Goal: Find specific page/section: Find specific page/section

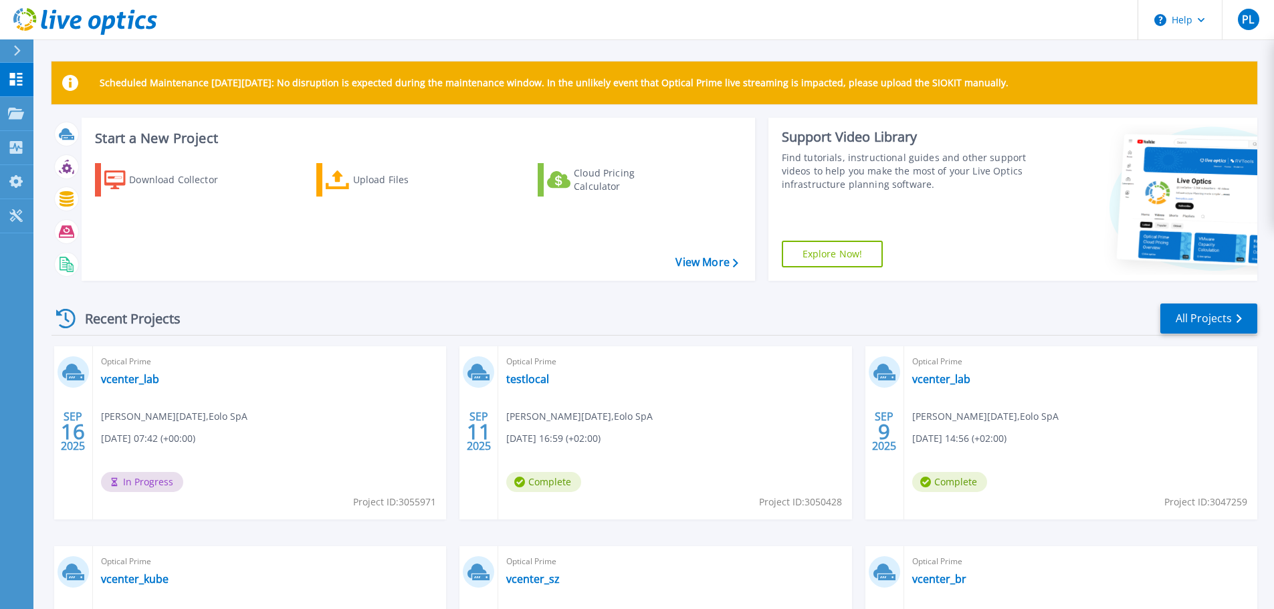
click at [20, 54] on icon at bounding box center [16, 50] width 7 height 11
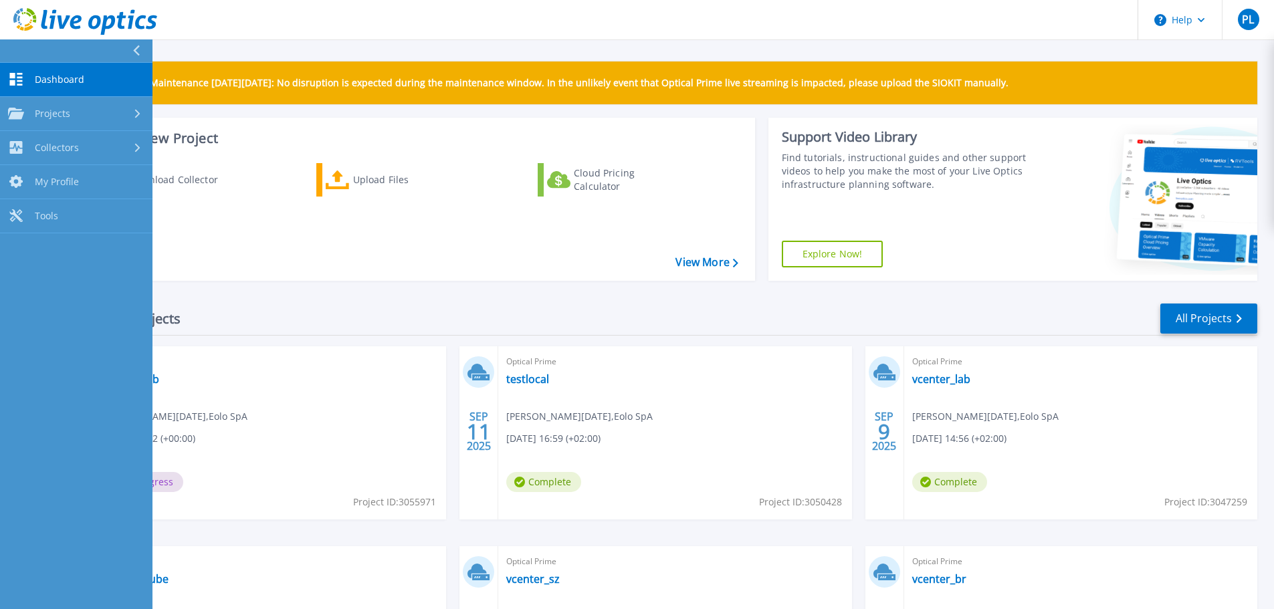
click at [32, 74] on link "Dashboard Dashboard" at bounding box center [76, 80] width 152 height 34
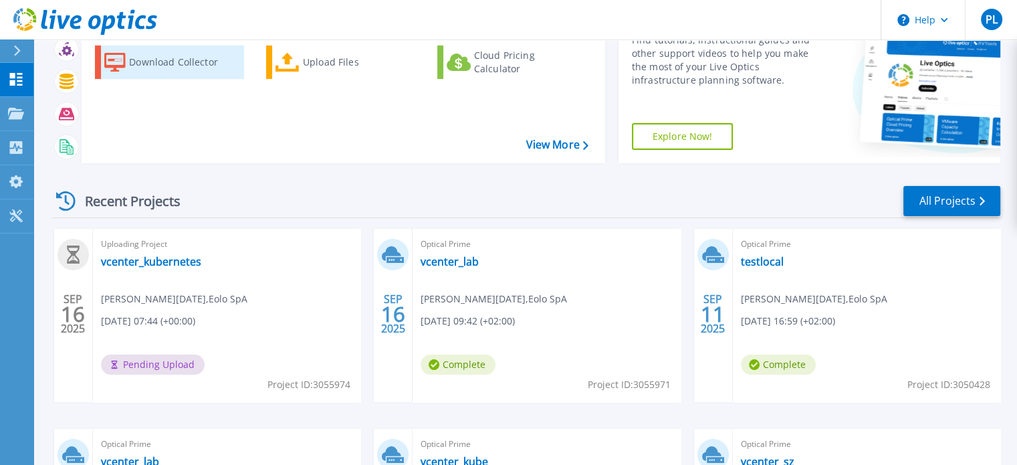
scroll to position [134, 0]
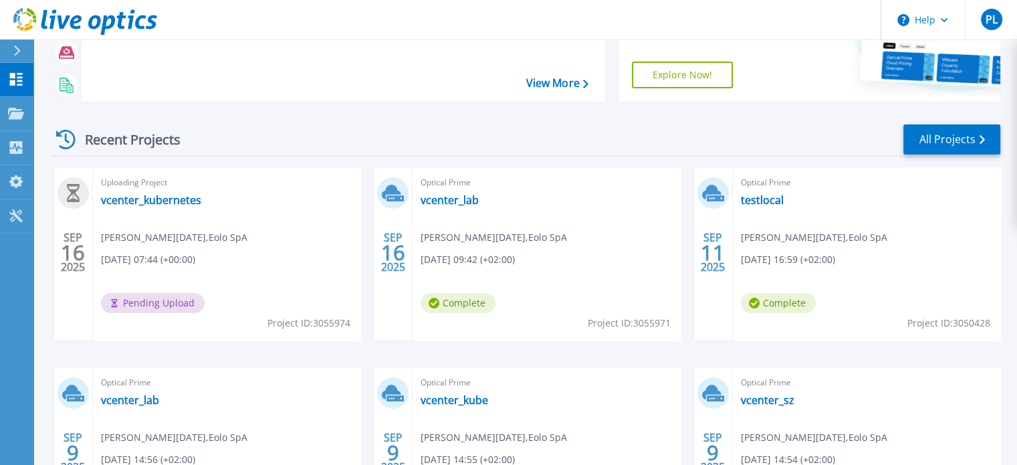
scroll to position [201, 0]
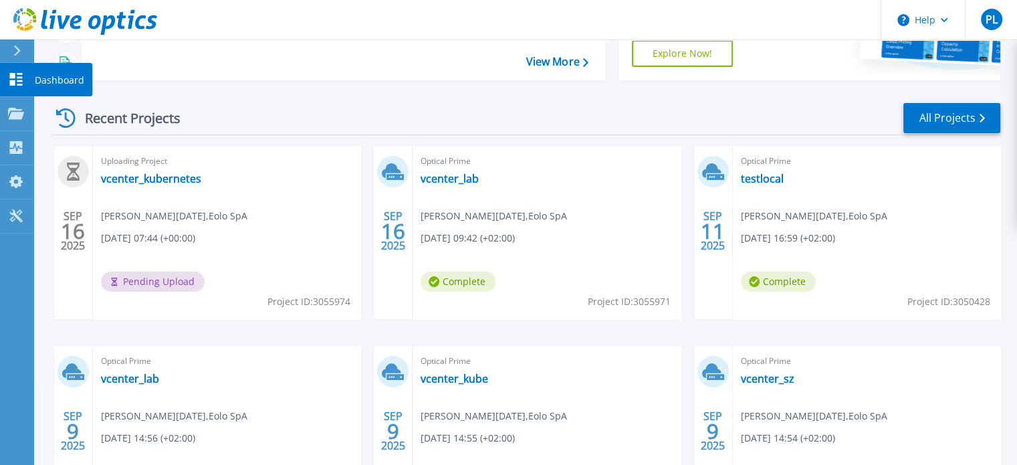
click at [32, 88] on link "Dashboard Dashboard" at bounding box center [16, 80] width 33 height 34
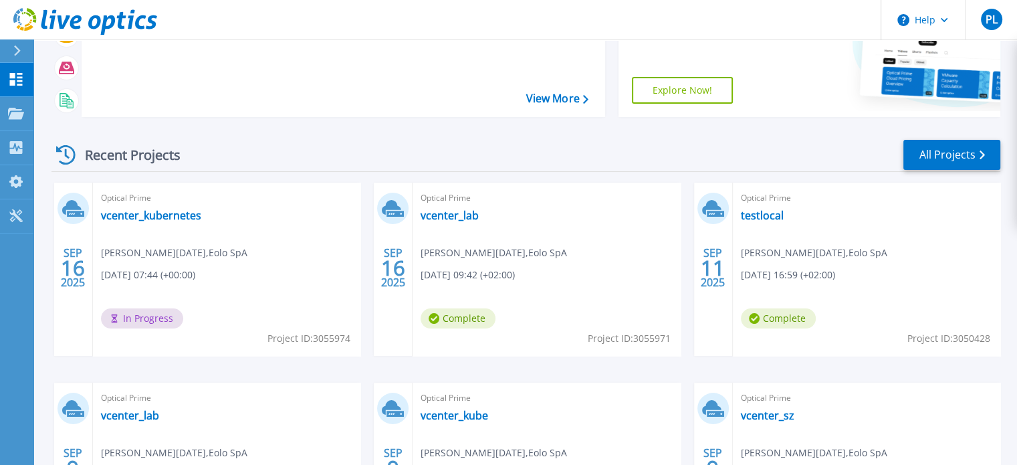
scroll to position [134, 0]
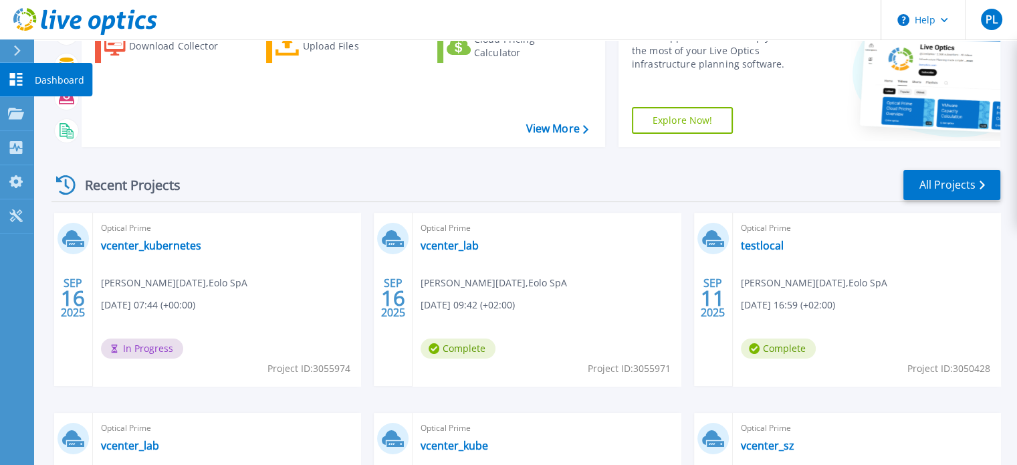
click at [21, 82] on icon at bounding box center [16, 79] width 16 height 13
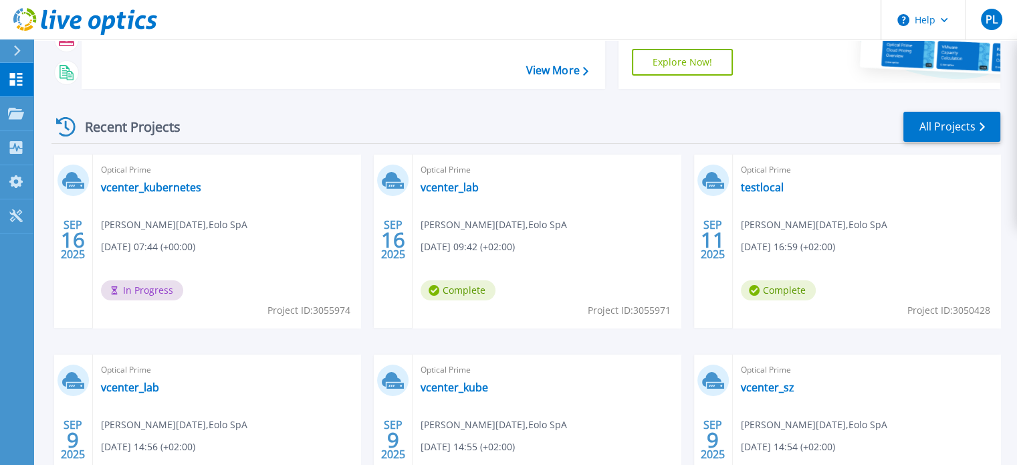
scroll to position [201, 0]
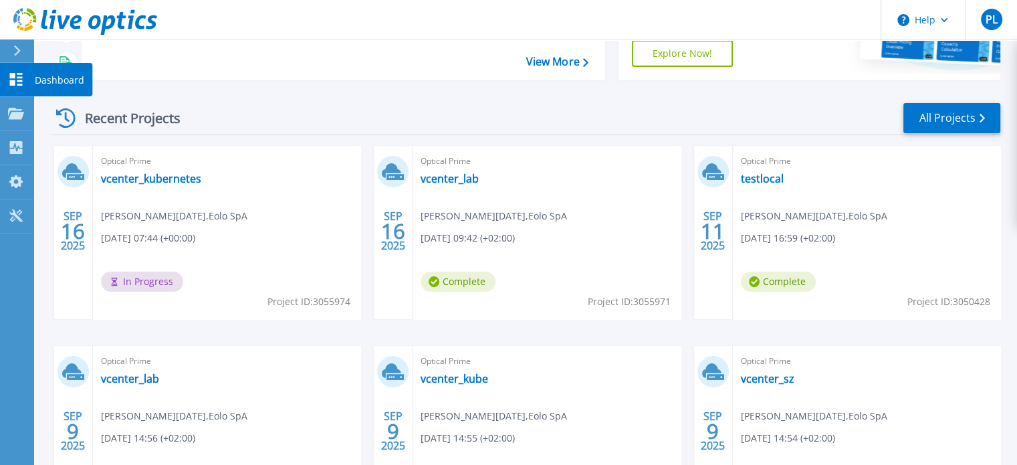
click at [13, 82] on icon at bounding box center [16, 79] width 13 height 13
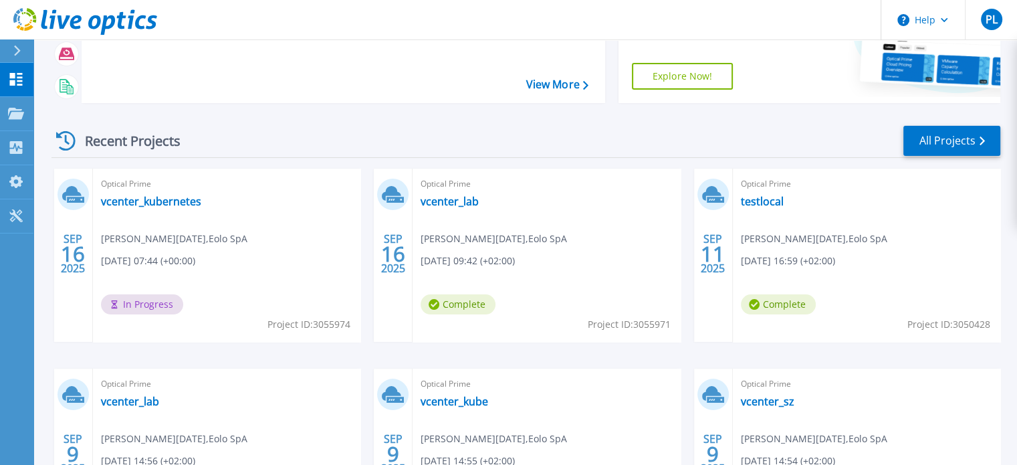
scroll to position [201, 0]
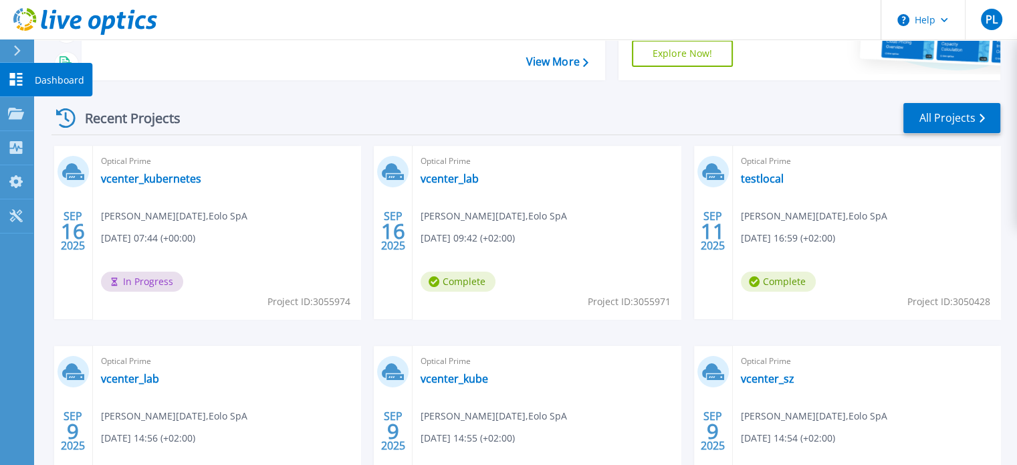
click at [21, 79] on icon at bounding box center [16, 79] width 16 height 13
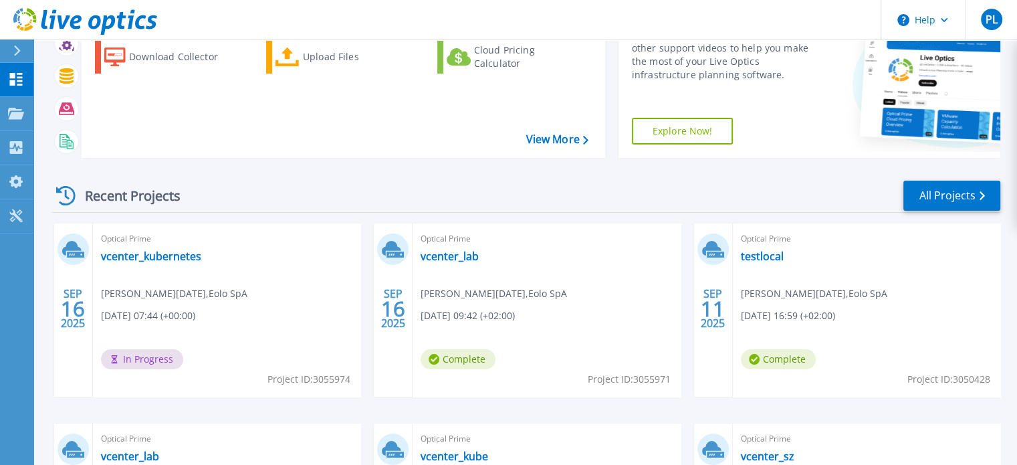
scroll to position [201, 0]
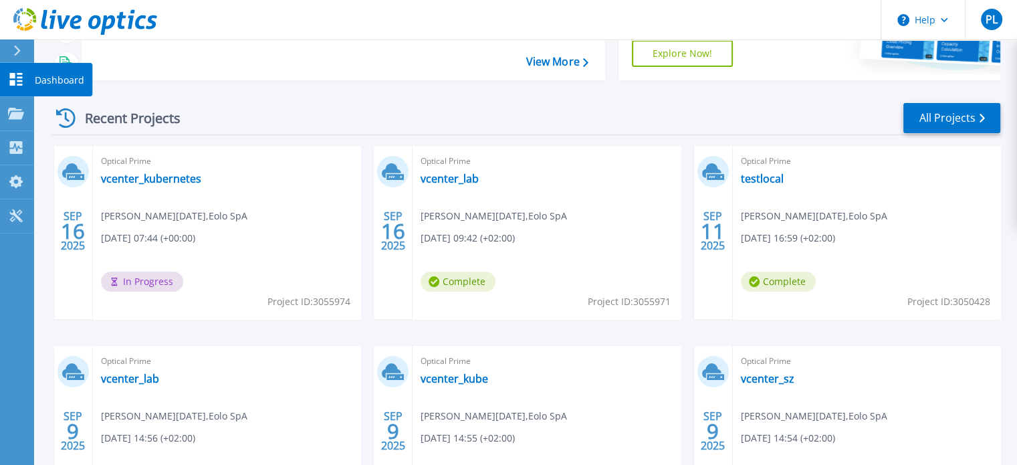
click at [24, 88] on link "Dashboard Dashboard" at bounding box center [16, 80] width 33 height 34
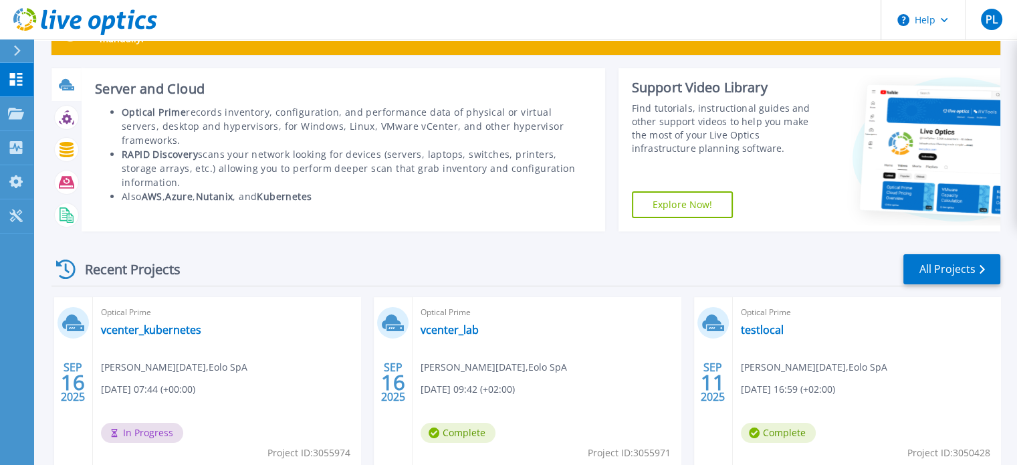
scroll to position [201, 0]
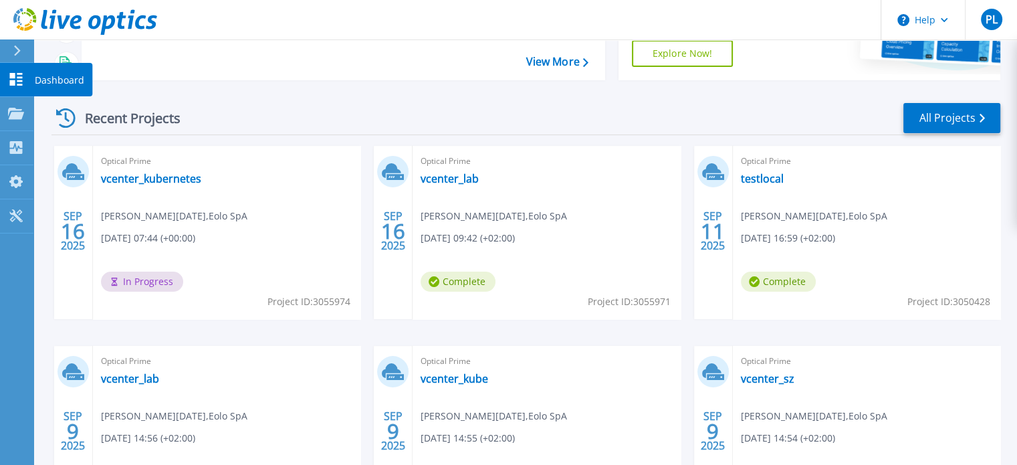
click at [54, 88] on p "Dashboard" at bounding box center [59, 80] width 49 height 35
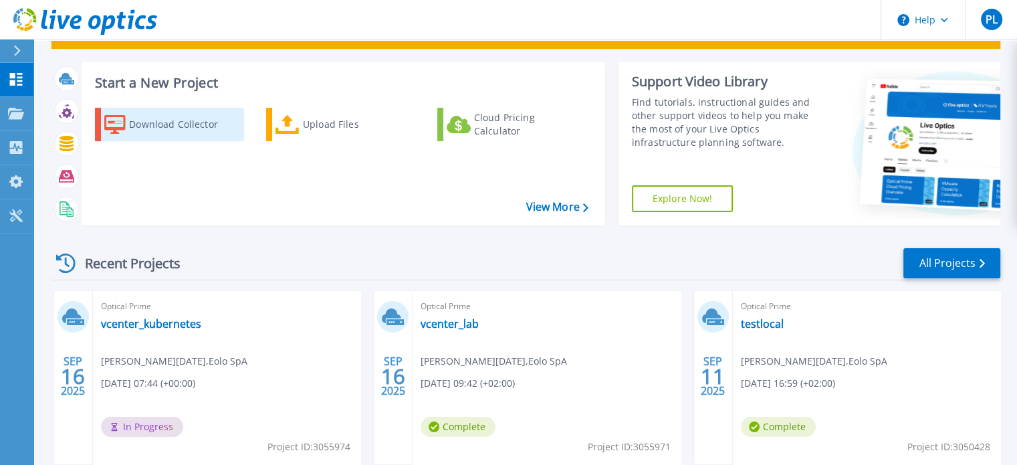
scroll to position [201, 0]
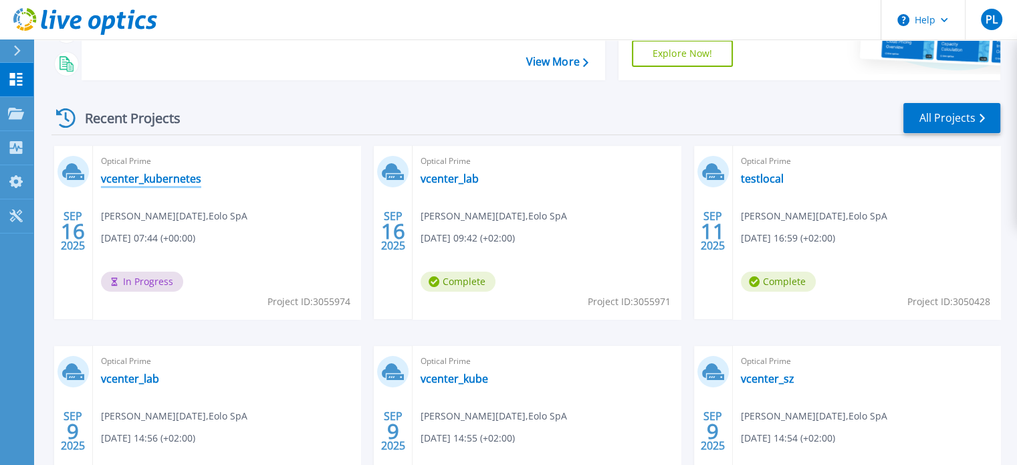
click at [126, 176] on link "vcenter_kubernetes" at bounding box center [151, 178] width 100 height 13
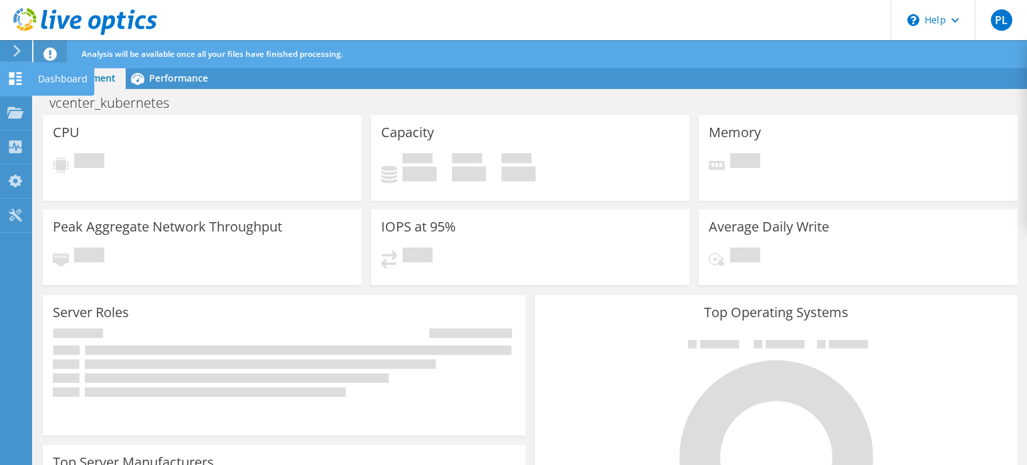
click at [18, 80] on use at bounding box center [15, 78] width 13 height 13
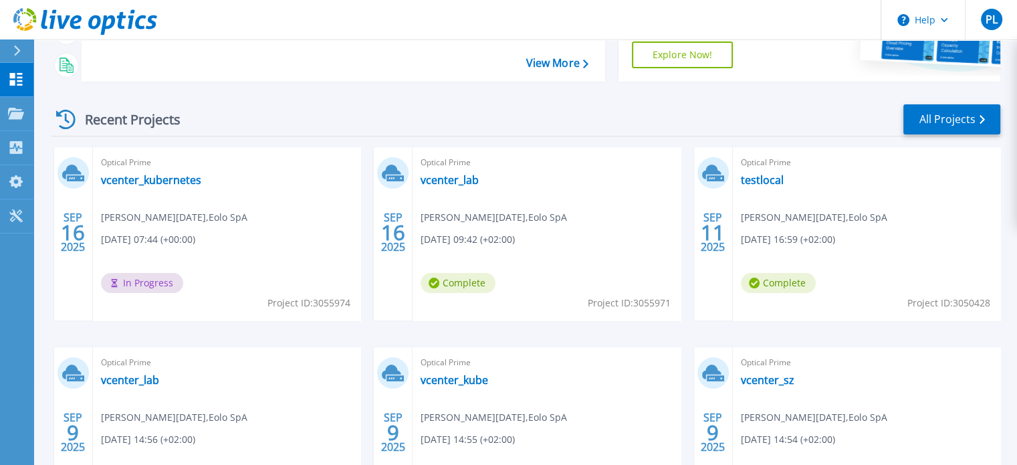
scroll to position [201, 0]
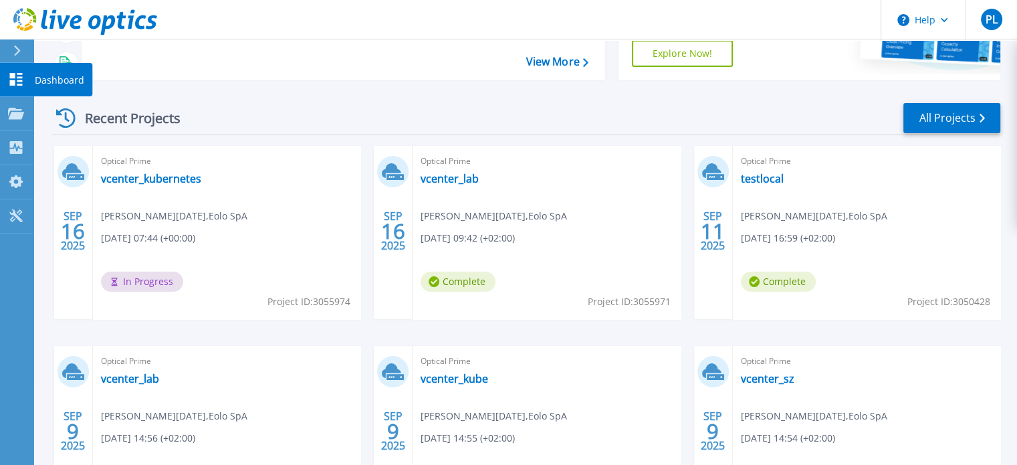
click at [9, 78] on icon at bounding box center [16, 79] width 16 height 13
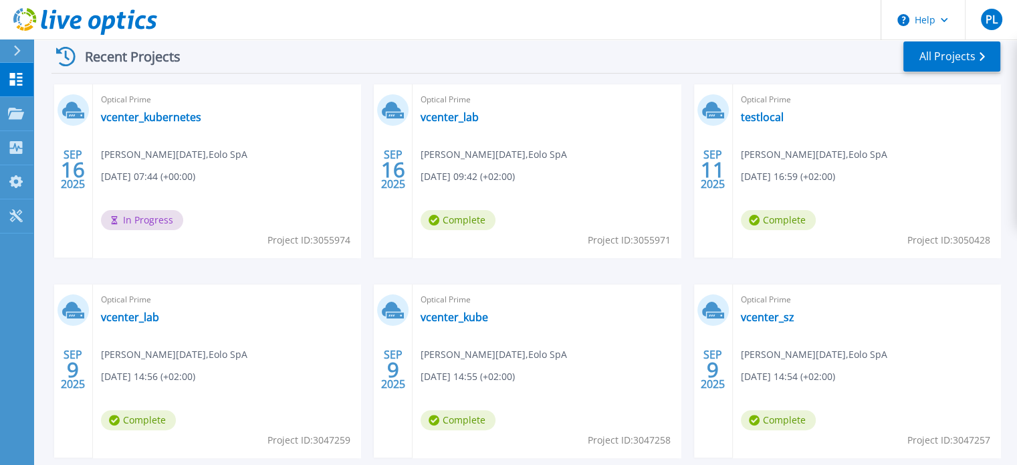
scroll to position [268, 0]
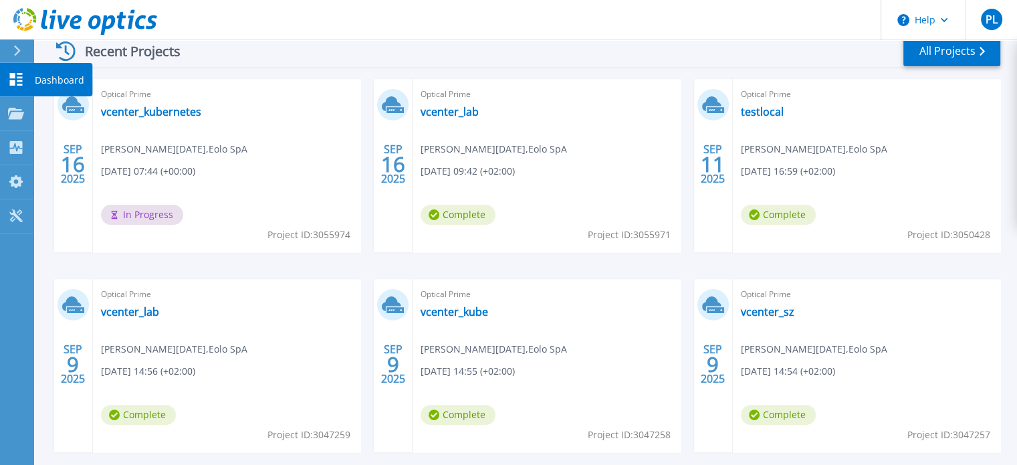
click at [13, 77] on icon at bounding box center [16, 79] width 13 height 13
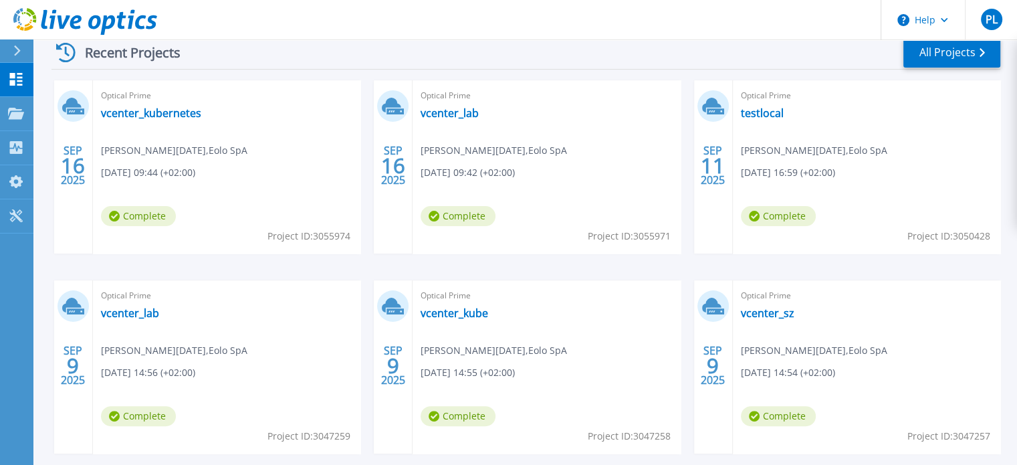
scroll to position [268, 0]
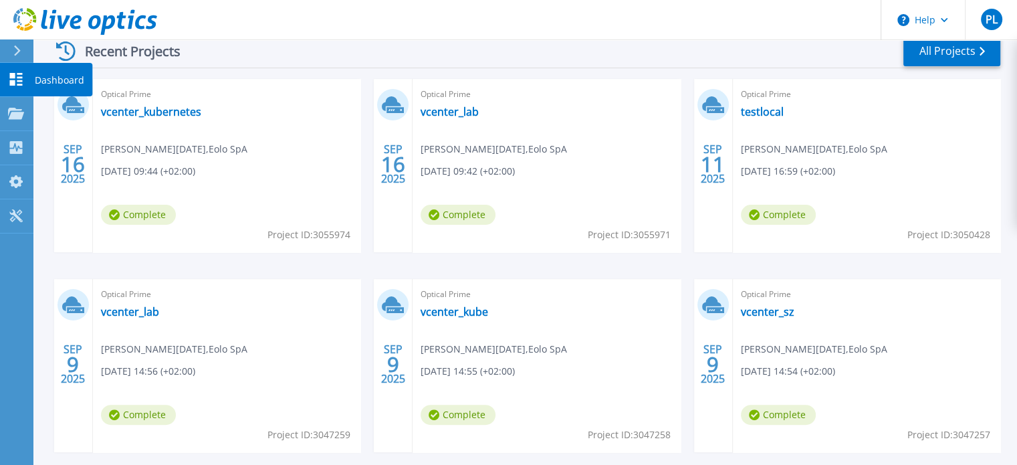
click at [16, 80] on icon at bounding box center [16, 79] width 16 height 13
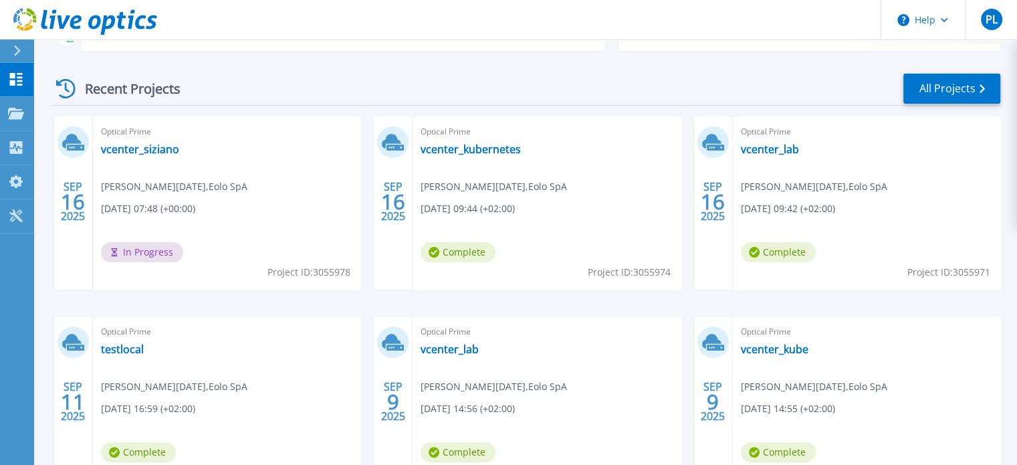
scroll to position [268, 0]
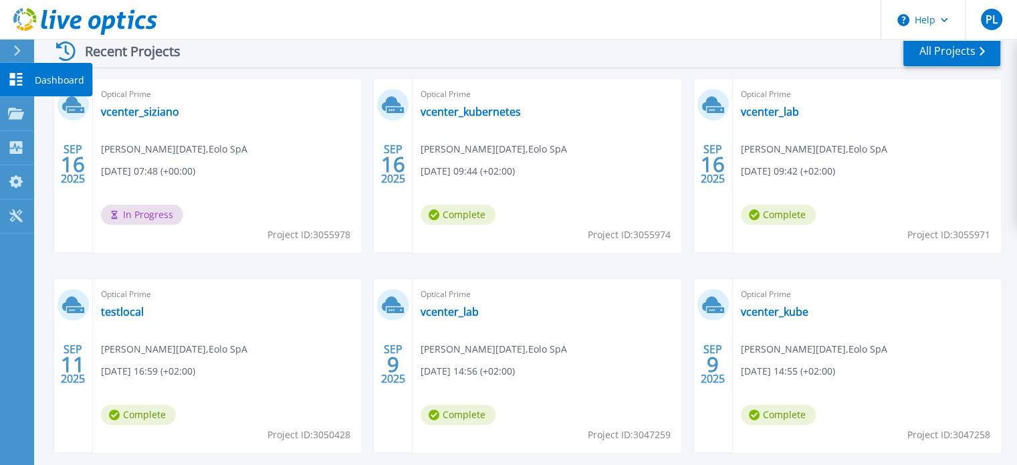
click at [24, 76] on link "Dashboard Dashboard" at bounding box center [16, 80] width 33 height 34
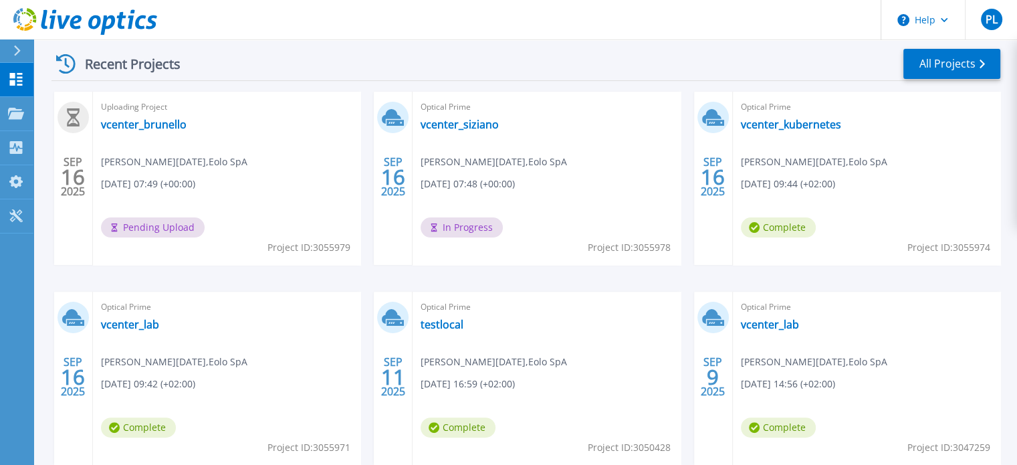
scroll to position [268, 0]
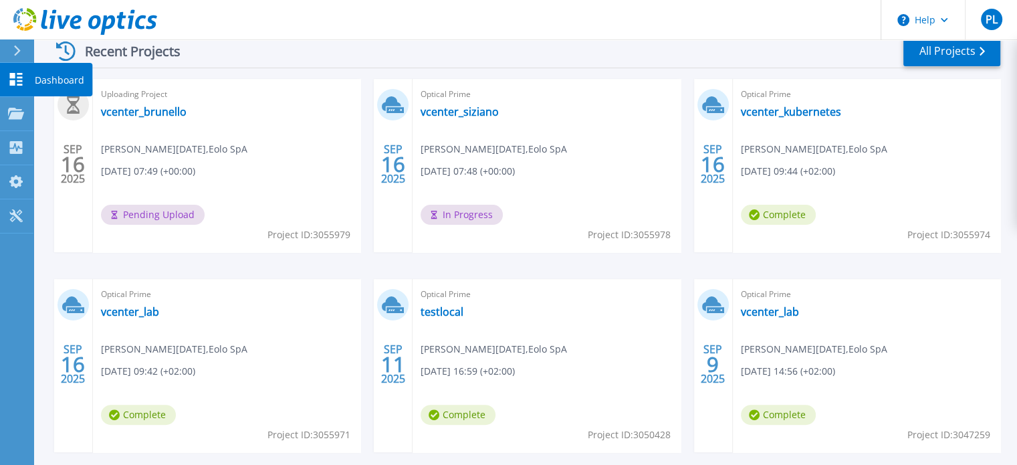
click at [26, 71] on link "Dashboard Dashboard" at bounding box center [16, 80] width 33 height 34
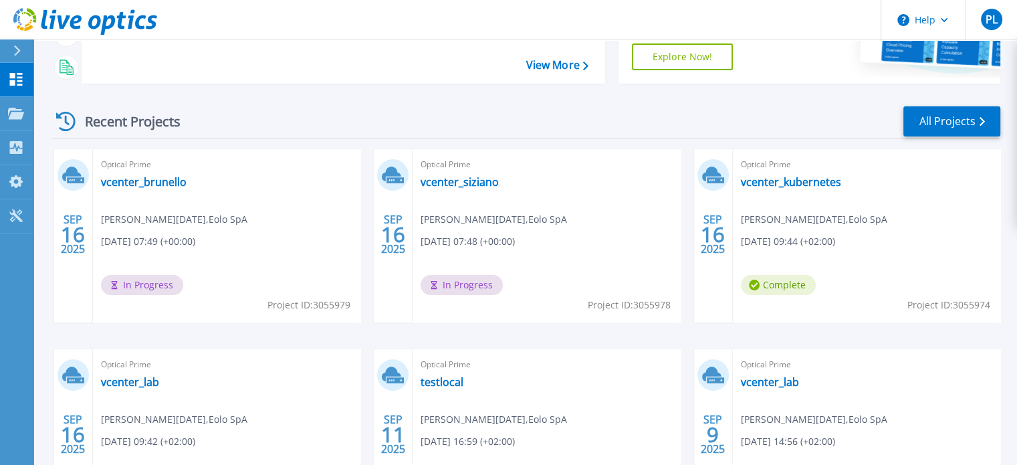
scroll to position [201, 0]
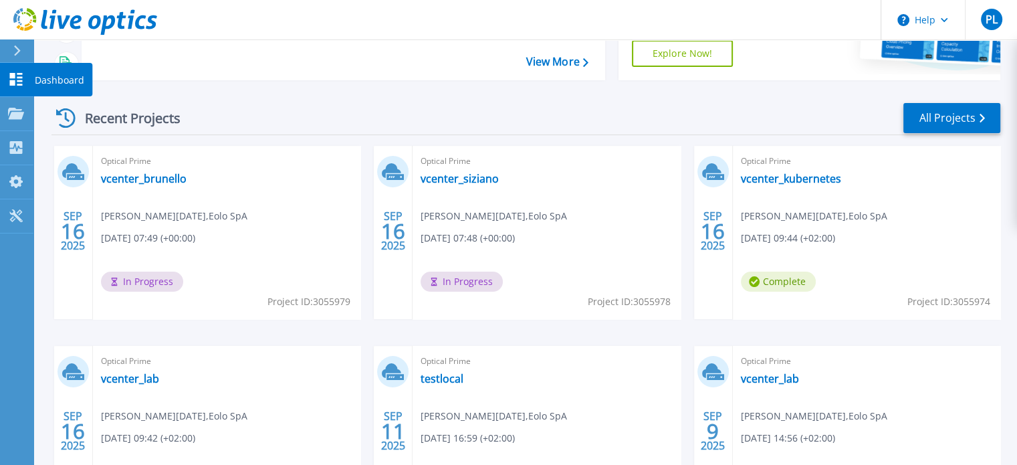
click at [13, 82] on icon at bounding box center [16, 79] width 13 height 13
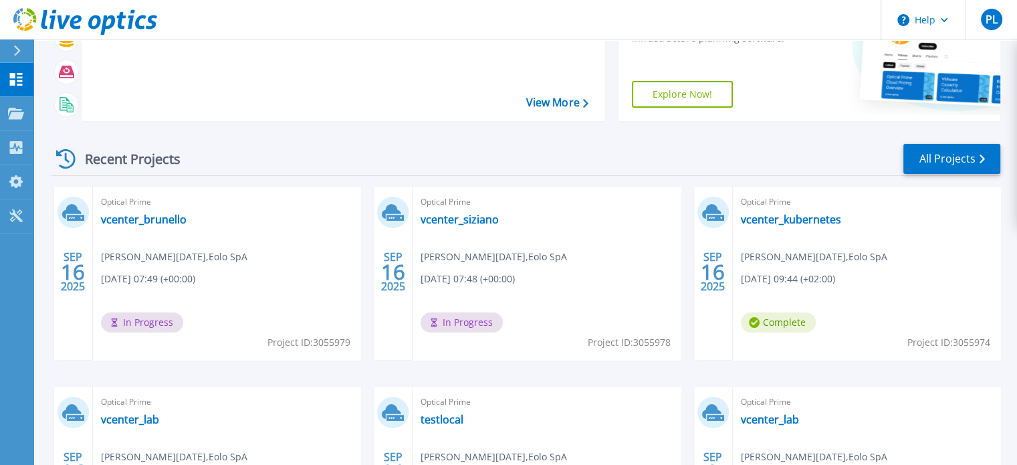
scroll to position [201, 0]
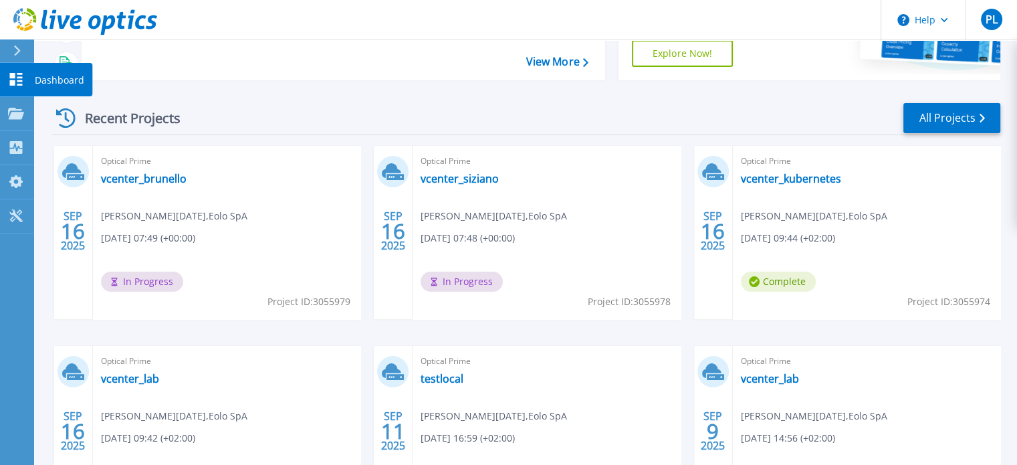
click at [23, 71] on link "Dashboard Dashboard" at bounding box center [16, 80] width 33 height 34
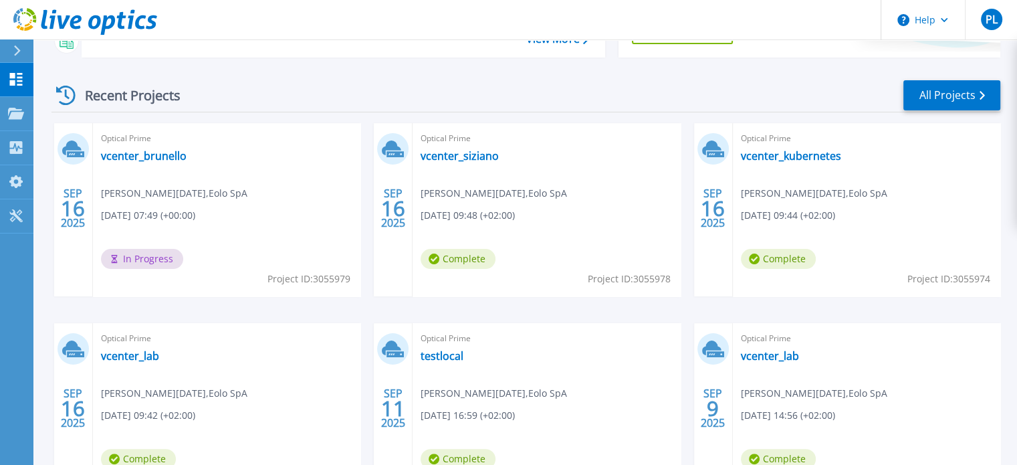
scroll to position [201, 0]
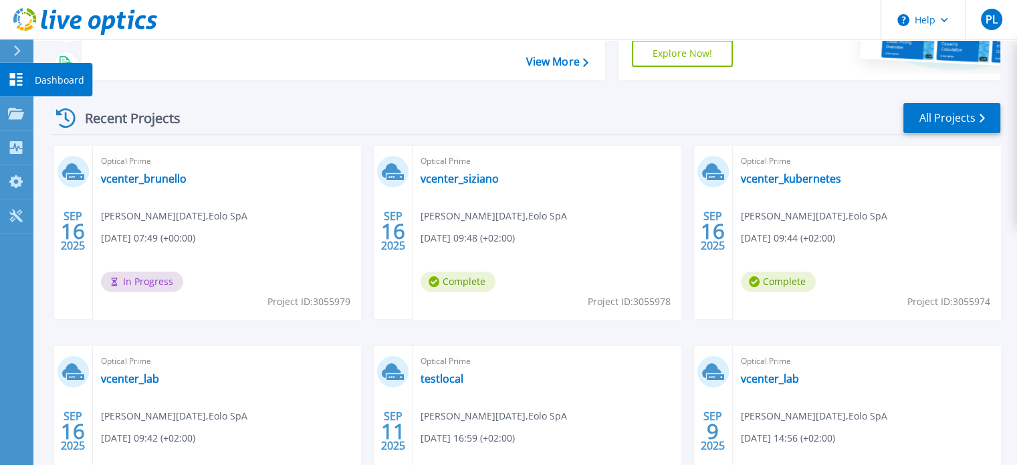
click at [21, 74] on icon at bounding box center [16, 79] width 13 height 13
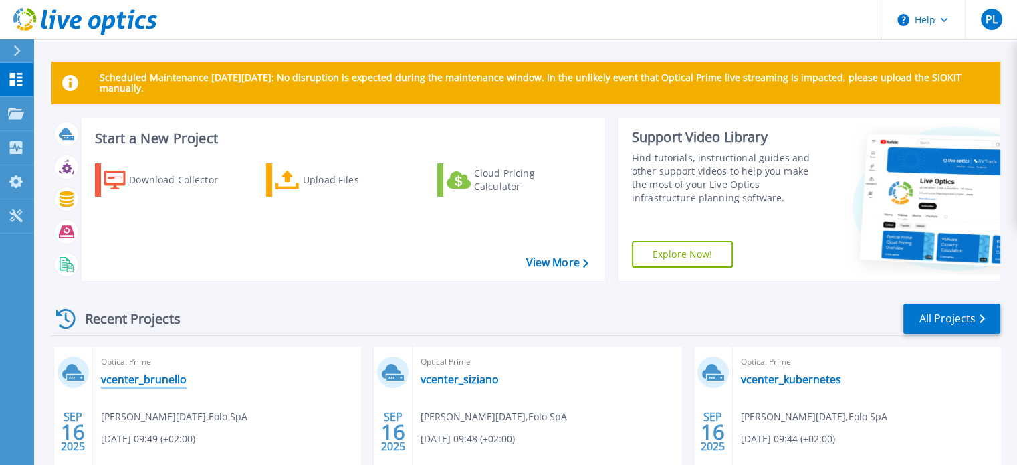
click at [136, 377] on link "vcenter_brunello" at bounding box center [144, 379] width 86 height 13
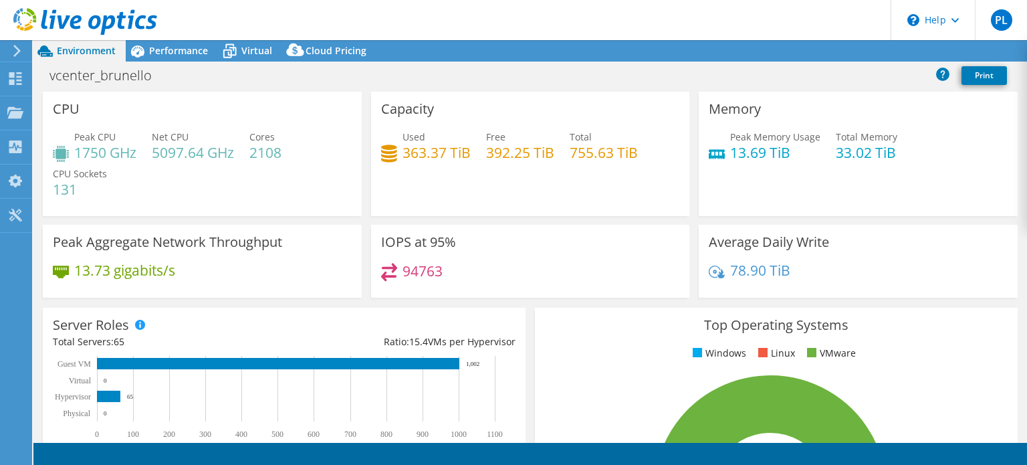
select select "USD"
